Goal: Information Seeking & Learning: Check status

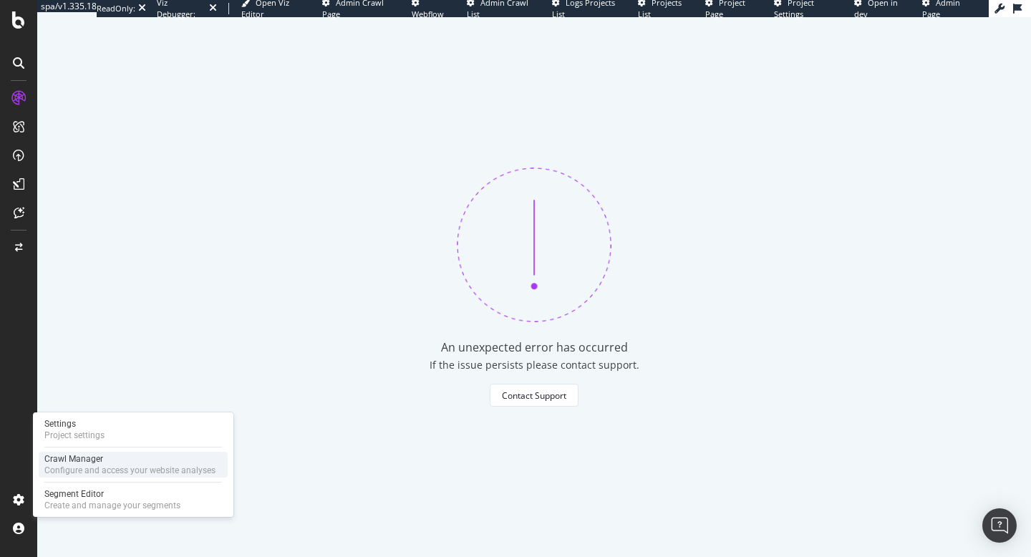
click at [64, 470] on div "Configure and access your website analyses" at bounding box center [129, 469] width 171 height 11
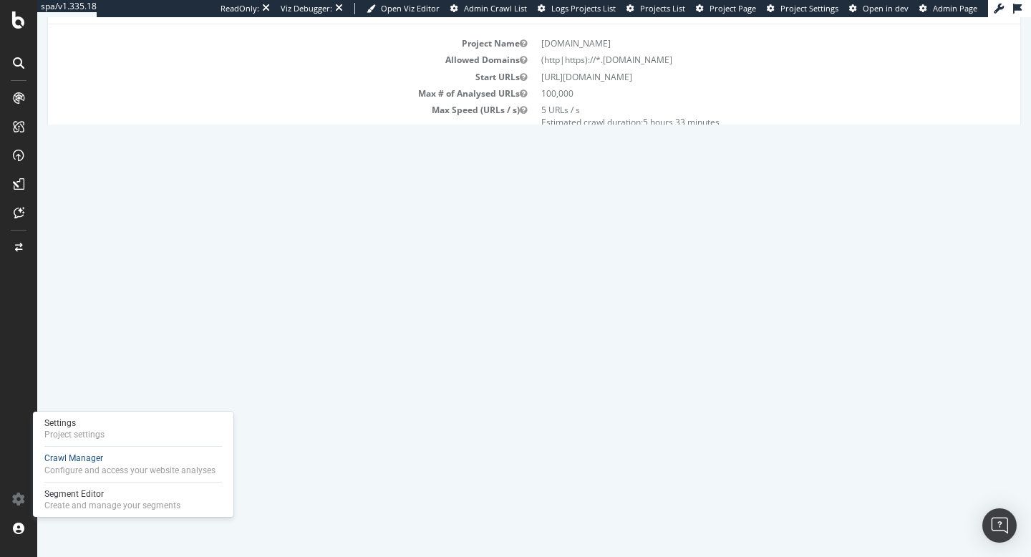
scroll to position [120, 0]
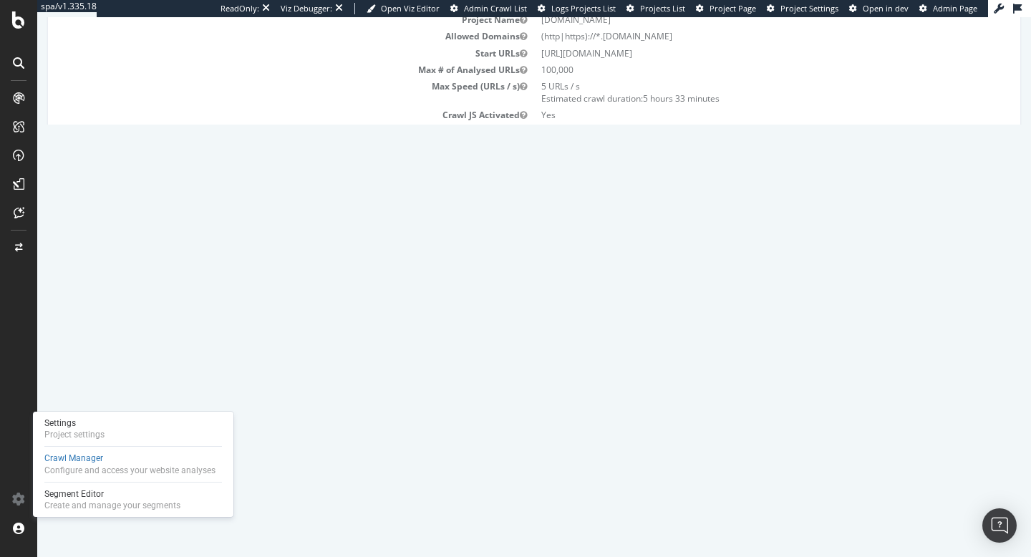
click at [289, 388] on link "Report" at bounding box center [273, 386] width 32 height 12
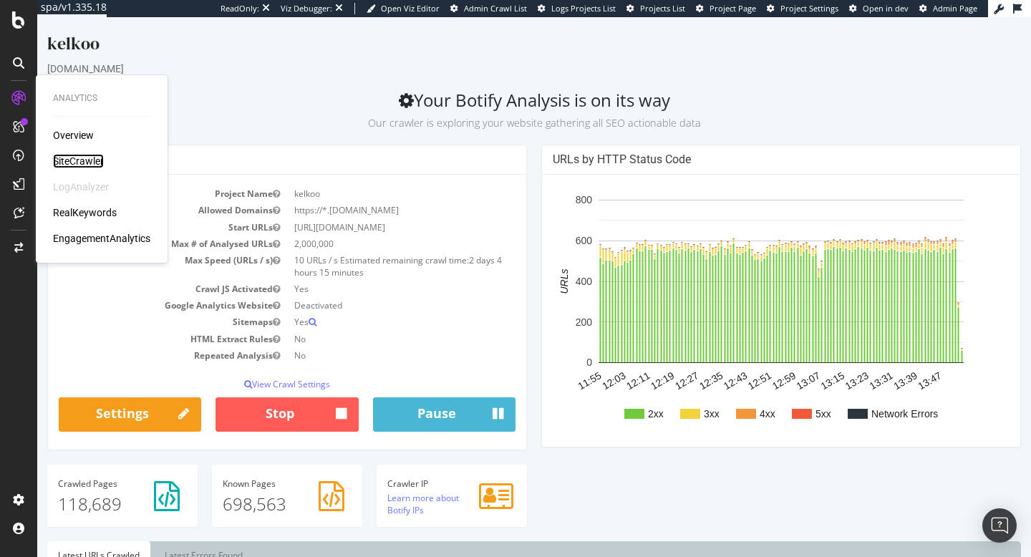
click at [73, 156] on div "SiteCrawler" at bounding box center [78, 161] width 51 height 14
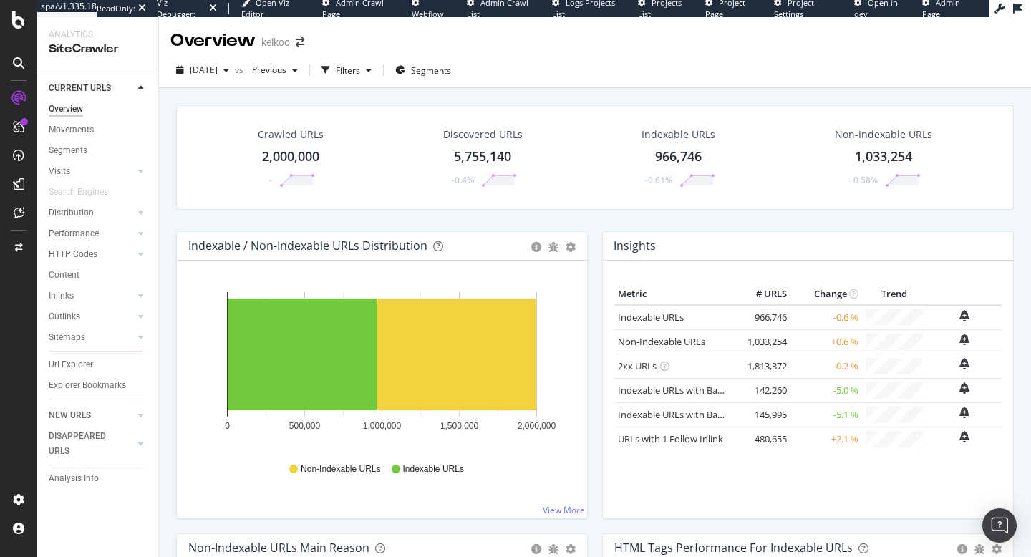
click at [947, 4] on span "Admin Page" at bounding box center [941, 8] width 38 height 22
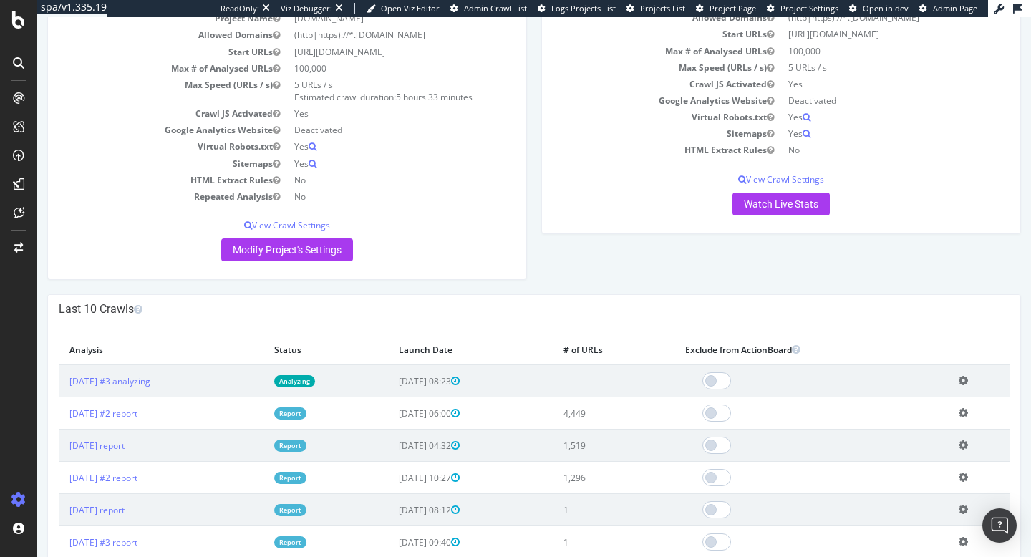
scroll to position [131, 0]
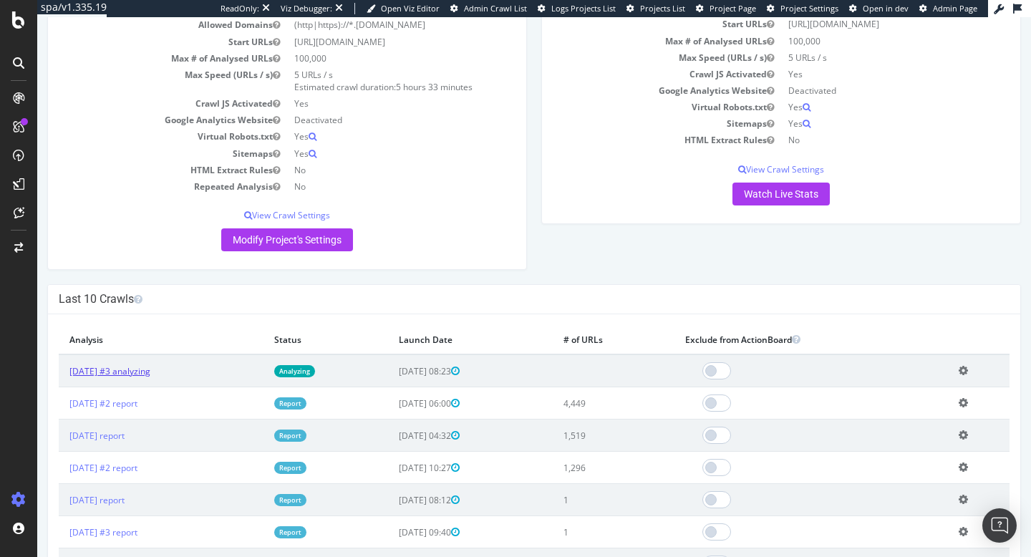
click at [150, 369] on link "[DATE] #3 analyzing" at bounding box center [109, 371] width 81 height 12
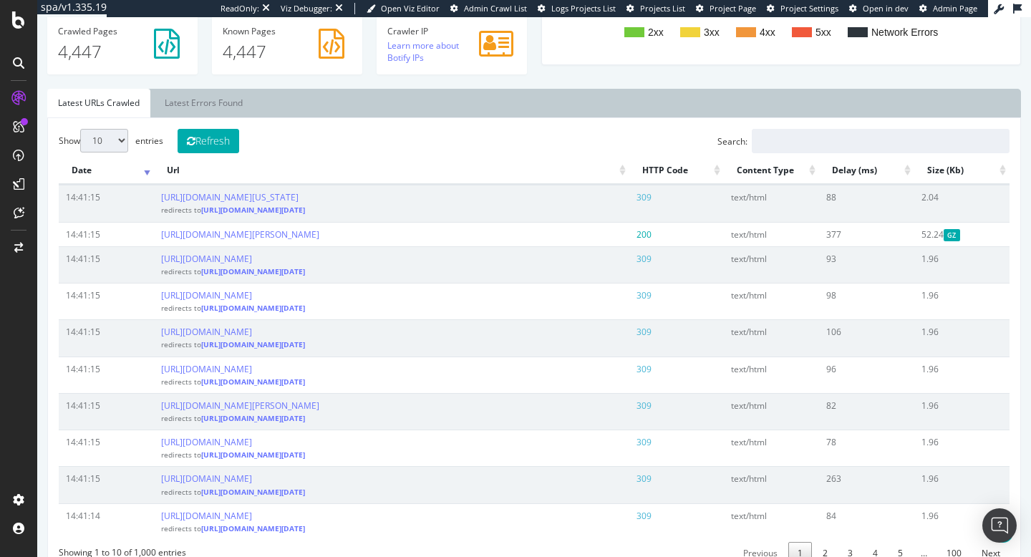
scroll to position [448, 0]
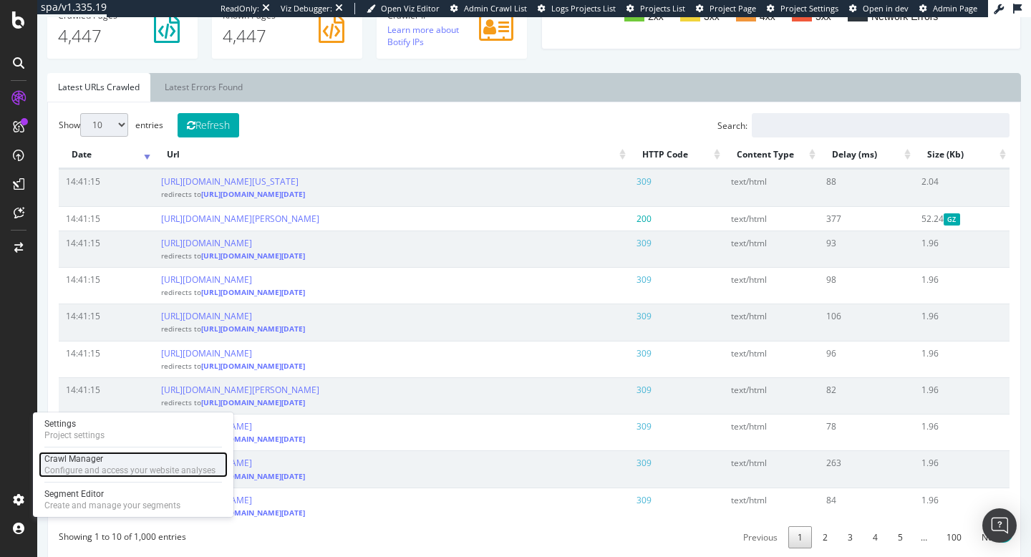
click at [65, 469] on div "Configure and access your website analyses" at bounding box center [129, 469] width 171 height 11
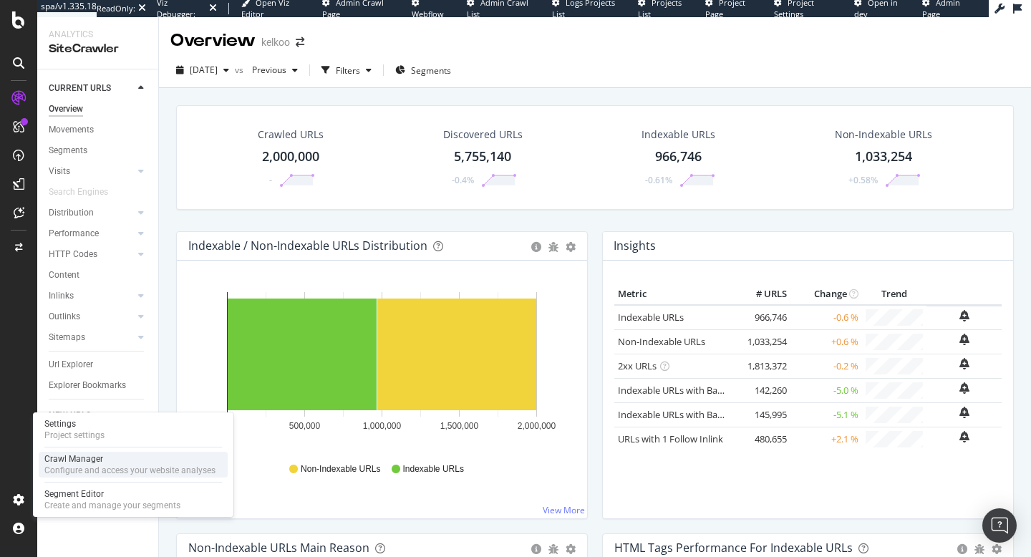
click at [62, 464] on div "Configure and access your website analyses" at bounding box center [129, 469] width 171 height 11
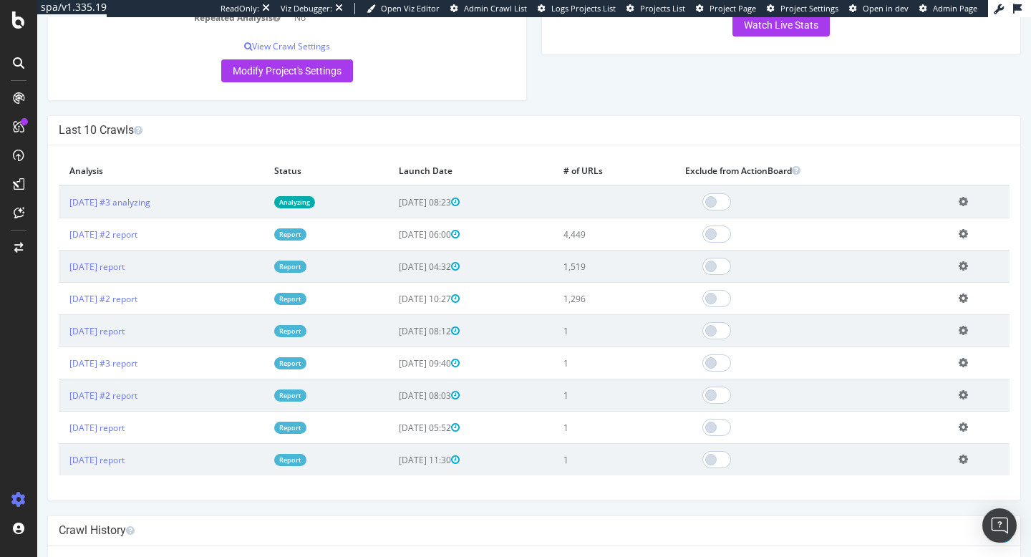
scroll to position [301, 0]
click at [97, 362] on link "[DATE] #3 report" at bounding box center [103, 362] width 68 height 12
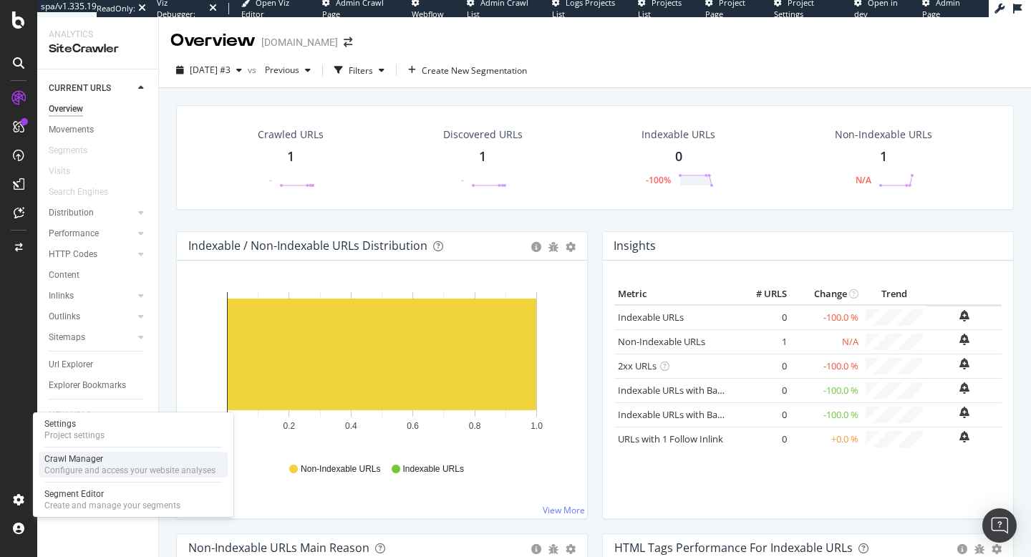
click at [71, 460] on div "Crawl Manager" at bounding box center [129, 458] width 171 height 11
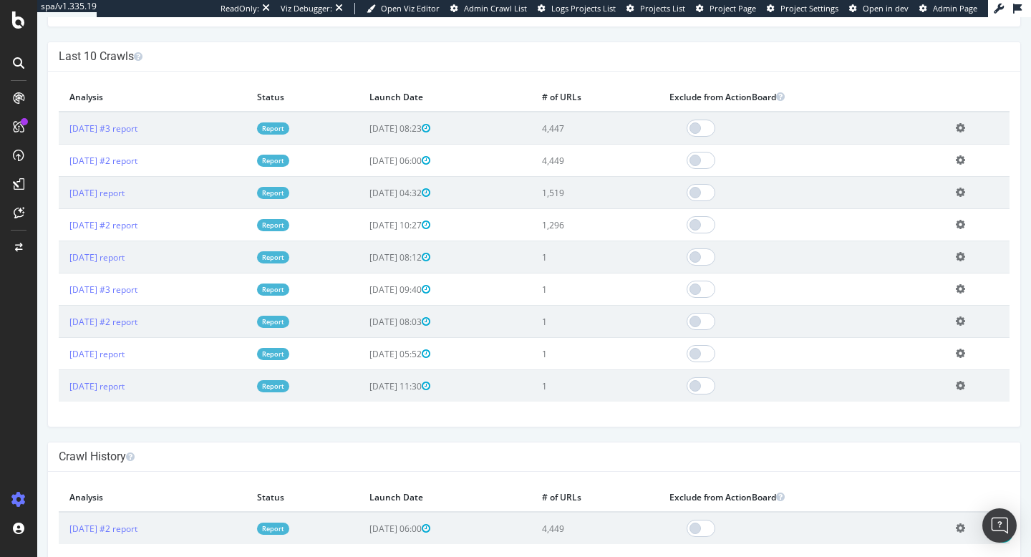
scroll to position [385, 0]
